Goal: Information Seeking & Learning: Learn about a topic

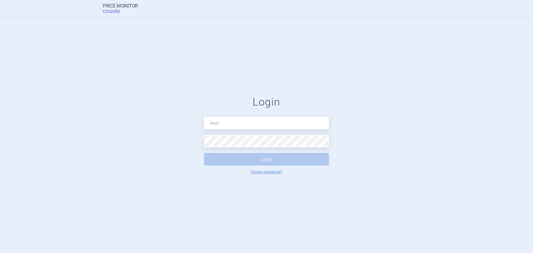
type input "[EMAIL_ADDRESS][DOMAIN_NAME]"
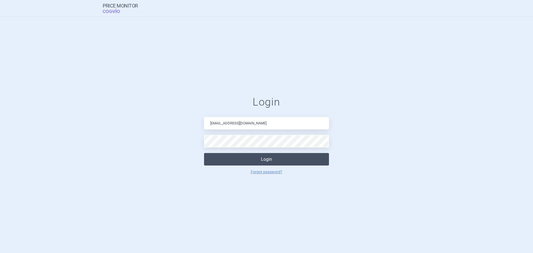
click at [257, 164] on button "Login" at bounding box center [266, 159] width 125 height 12
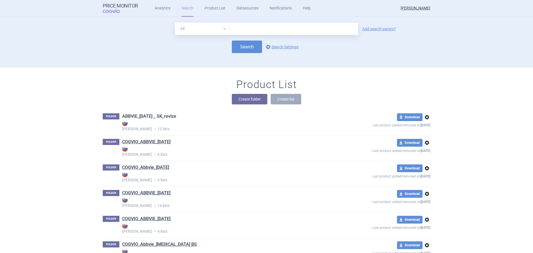
click at [155, 117] on link "ABBVIE_[DATE] _ SK_revize" at bounding box center [149, 116] width 54 height 6
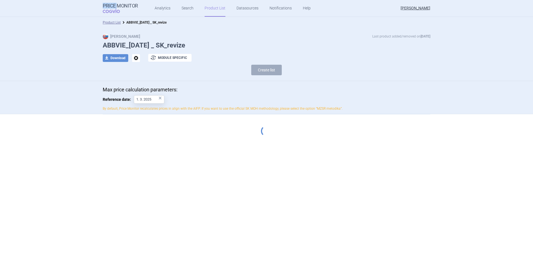
click at [155, 117] on div "Price Monitor COGVIO Analytics Search Product List Datasources Notifications He…" at bounding box center [266, 126] width 533 height 253
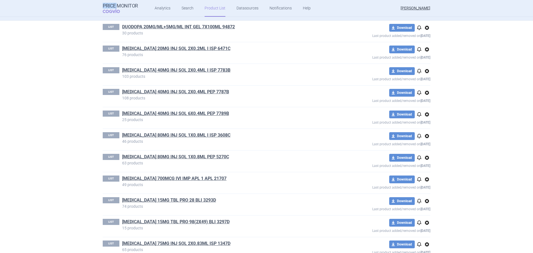
scroll to position [127, 0]
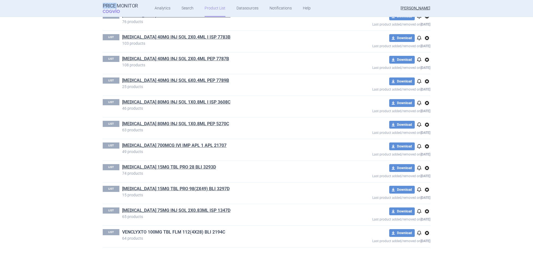
click at [170, 233] on link "VENCLYXTO 100MG TBL FLM 112(4X28) BLI 2194C" at bounding box center [173, 232] width 103 height 6
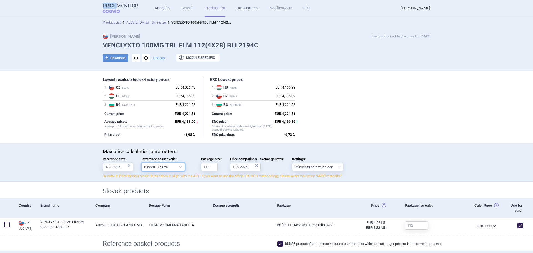
click at [177, 168] on select "Since 3. 3. 2025 Since 1. 7. 2023 Since 7. 4. 2023 Since 1. 12. 2022 Since 1. 9…" at bounding box center [163, 167] width 43 height 8
click at [142, 163] on select "Since 3. 3. 2025 Since 1. 7. 2023 Since 7. 4. 2023 Since 1. 12. 2022 Since 1. 9…" at bounding box center [163, 167] width 43 height 8
click at [127, 167] on div "×" at bounding box center [128, 165] width 3 height 6
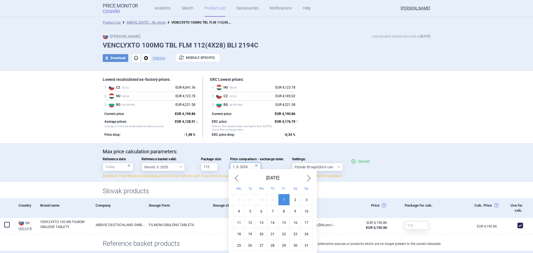
click at [257, 168] on input "1. 3. 2024" at bounding box center [245, 167] width 31 height 8
click at [338, 181] on div "Max price calculation parameters: Reference date: × Reference basket valid: Sin…" at bounding box center [267, 164] width 350 height 33
click at [236, 166] on input "1. 3. 2024" at bounding box center [245, 167] width 31 height 8
click at [251, 165] on input "1. 8. 2024" at bounding box center [245, 167] width 31 height 8
type input "1. 8. 2025"
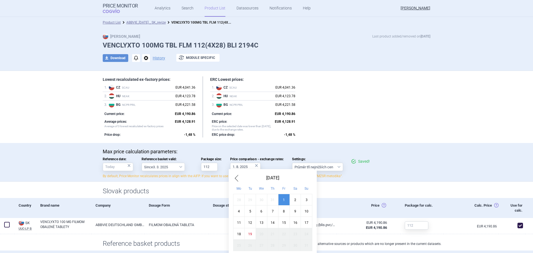
click at [408, 140] on div "Lowest recalculated ex-factory prices: 1 . CZ SCAU EUR 4,041.36 2 . [PERSON_NAM…" at bounding box center [267, 107] width 350 height 72
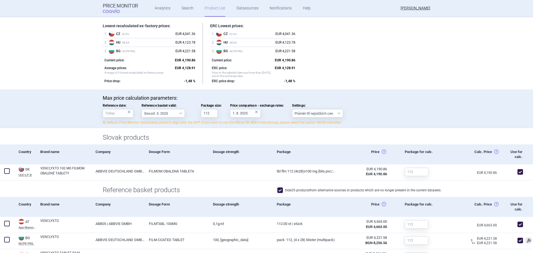
scroll to position [54, 0]
